Goal: Information Seeking & Learning: Find specific fact

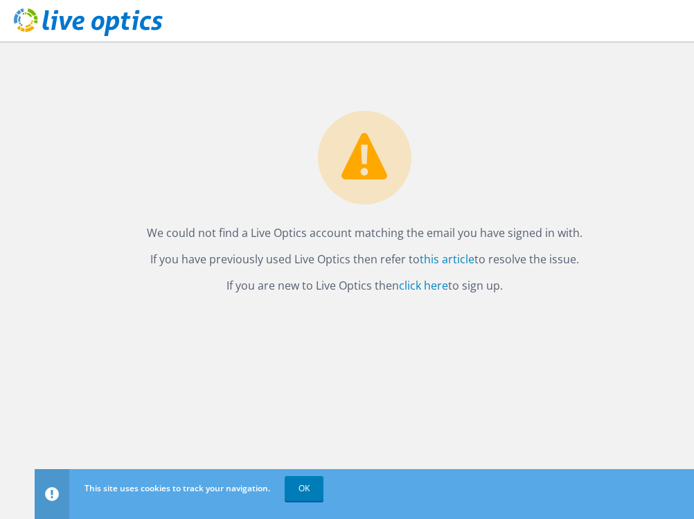
click at [344, 271] on div "We could not find a Live Optics account matching the email you have signed in w…" at bounding box center [365, 169] width 660 height 254
click at [467, 231] on p "We could not find a Live Optics account matching the email you have signed in w…" at bounding box center [364, 232] width 632 height 19
click at [238, 301] on div "We could not find a Live Optics account matching the email you have signed in w…" at bounding box center [365, 280] width 660 height 477
click at [295, 484] on link "OK" at bounding box center [304, 488] width 39 height 25
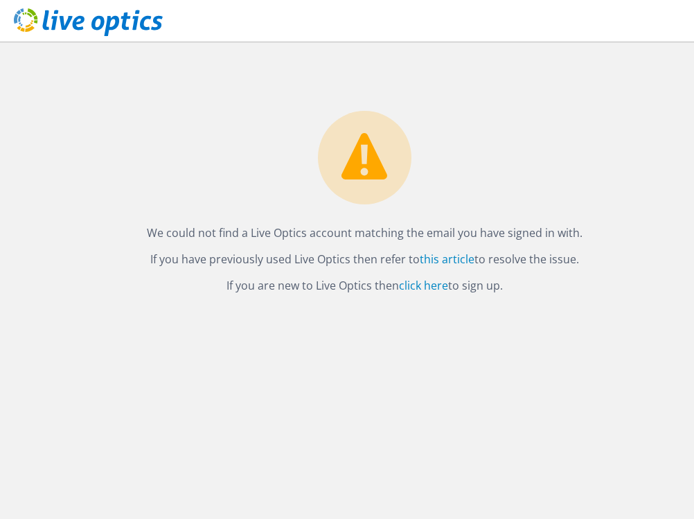
click at [326, 261] on p "If you have previously used Live Optics then refer to this article to resolve t…" at bounding box center [364, 258] width 632 height 19
click at [459, 253] on link "this article" at bounding box center [447, 258] width 55 height 15
